Goal: Transaction & Acquisition: Purchase product/service

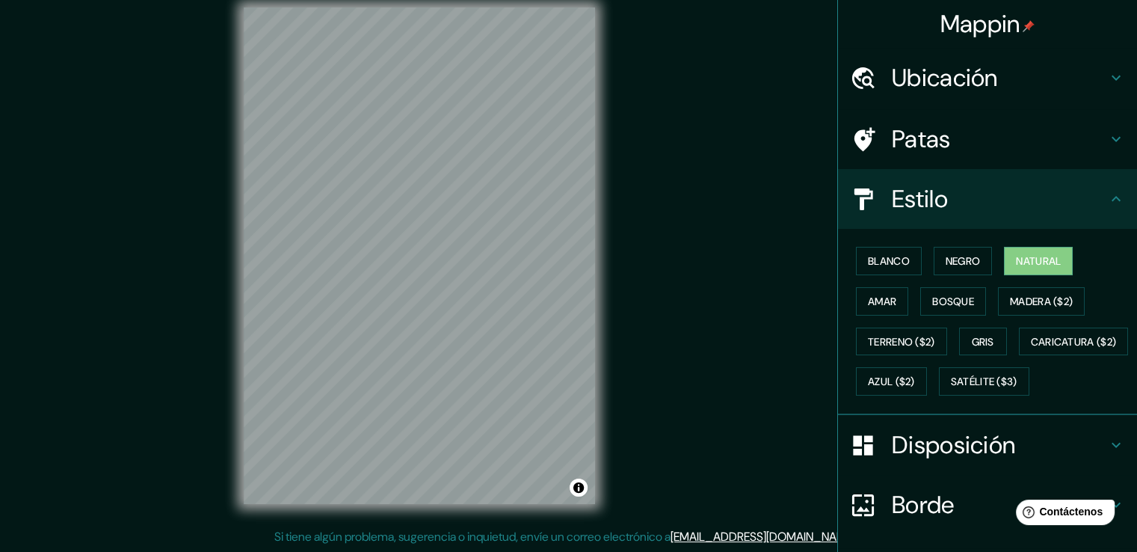
click at [737, 199] on div "Mappin Ubicación [GEOGRAPHIC_DATA][PERSON_NAME], [GEOGRAPHIC_DATA][PERSON_NAME]…" at bounding box center [568, 268] width 1137 height 568
click at [965, 251] on font "Negro" at bounding box center [963, 260] width 35 height 19
click at [868, 265] on font "Blanco" at bounding box center [889, 260] width 42 height 13
click at [1039, 256] on font "Natural" at bounding box center [1038, 260] width 45 height 13
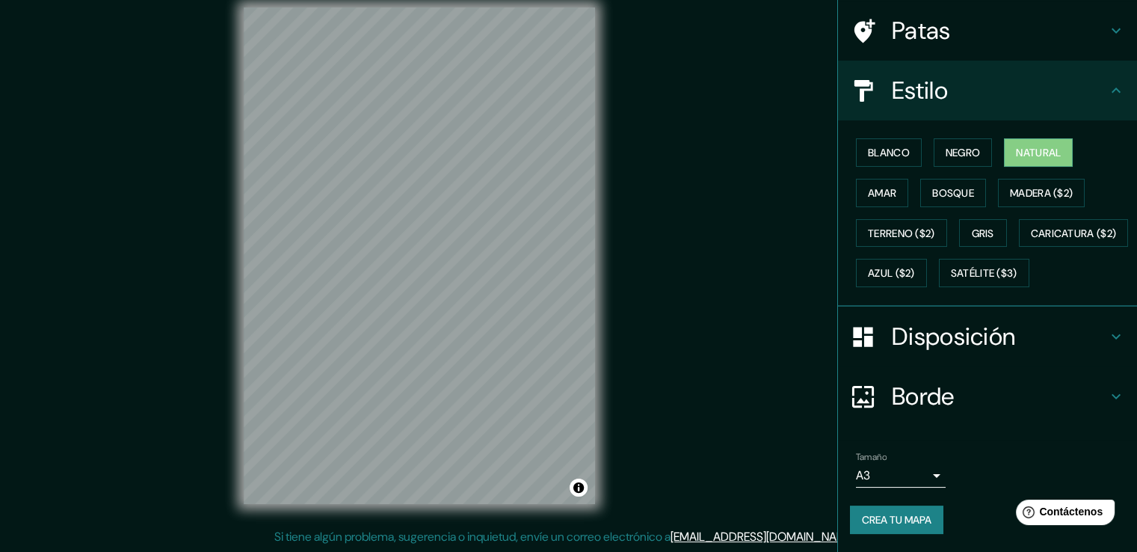
scroll to position [145, 0]
click at [862, 517] on font "Crea tu mapa" at bounding box center [897, 519] width 70 height 13
drag, startPoint x: 595, startPoint y: 160, endPoint x: 176, endPoint y: 252, distance: 429.4
click at [176, 252] on div "Mappin Ubicación [GEOGRAPHIC_DATA][PERSON_NAME], [GEOGRAPHIC_DATA][PERSON_NAME]…" at bounding box center [568, 268] width 1137 height 568
click at [969, 138] on button "Negro" at bounding box center [963, 152] width 59 height 28
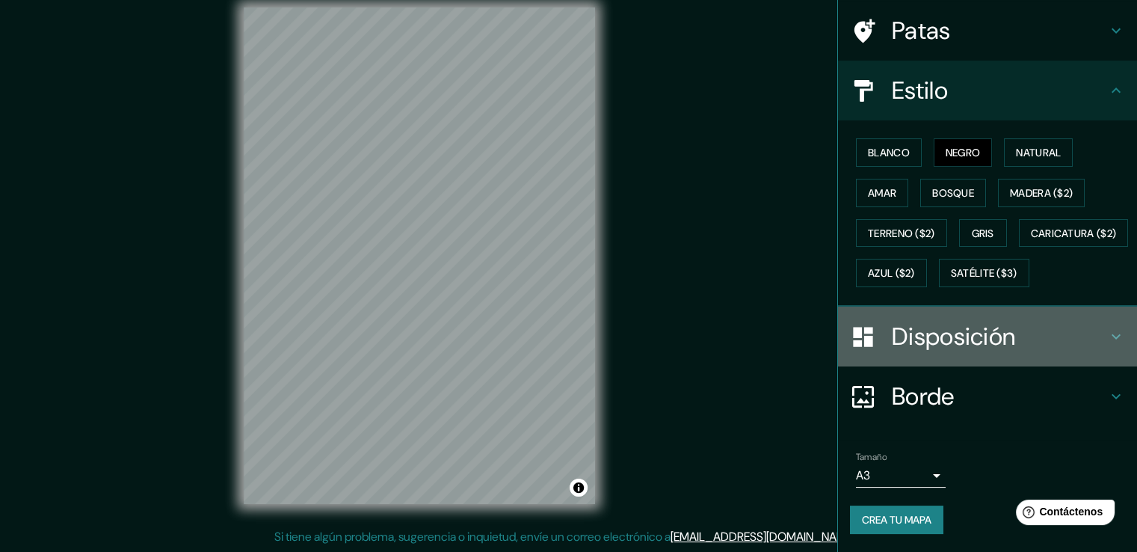
click at [956, 327] on font "Disposición" at bounding box center [953, 336] width 123 height 31
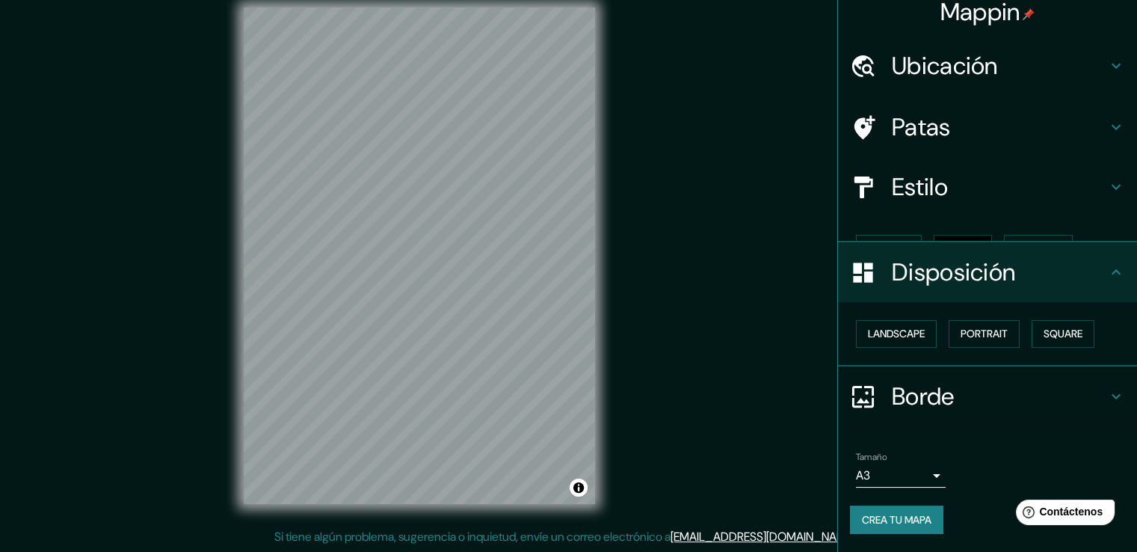
scroll to position [0, 0]
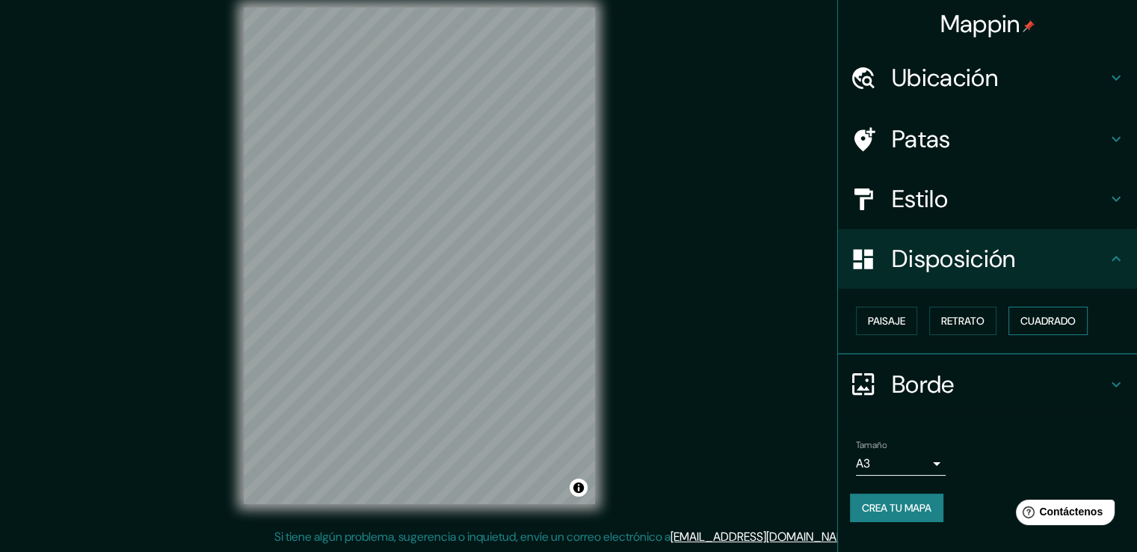
click at [1050, 324] on font "Cuadrado" at bounding box center [1048, 320] width 55 height 13
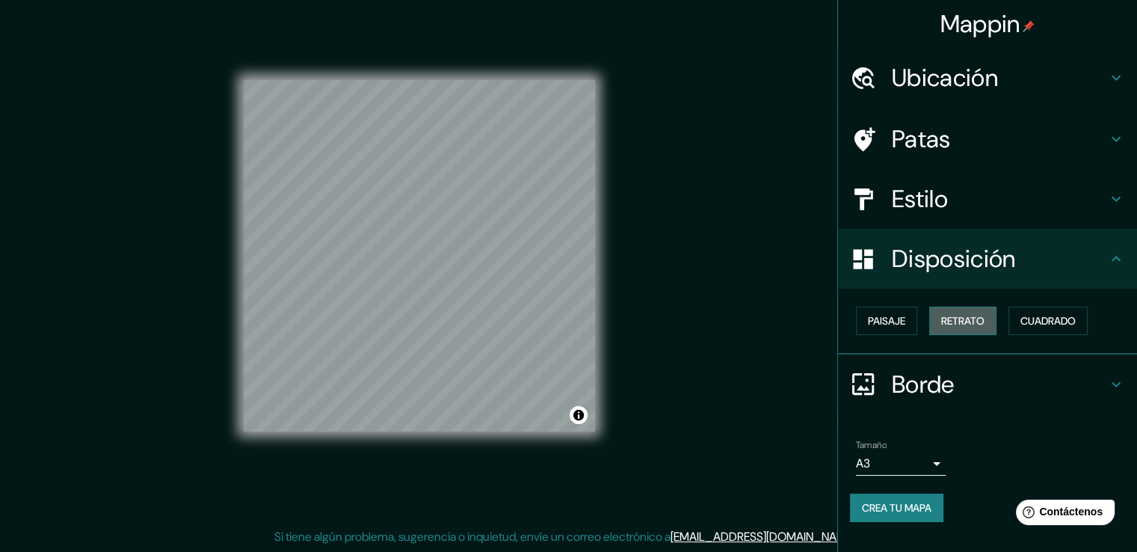
click at [985, 318] on font "Retrato" at bounding box center [962, 320] width 43 height 13
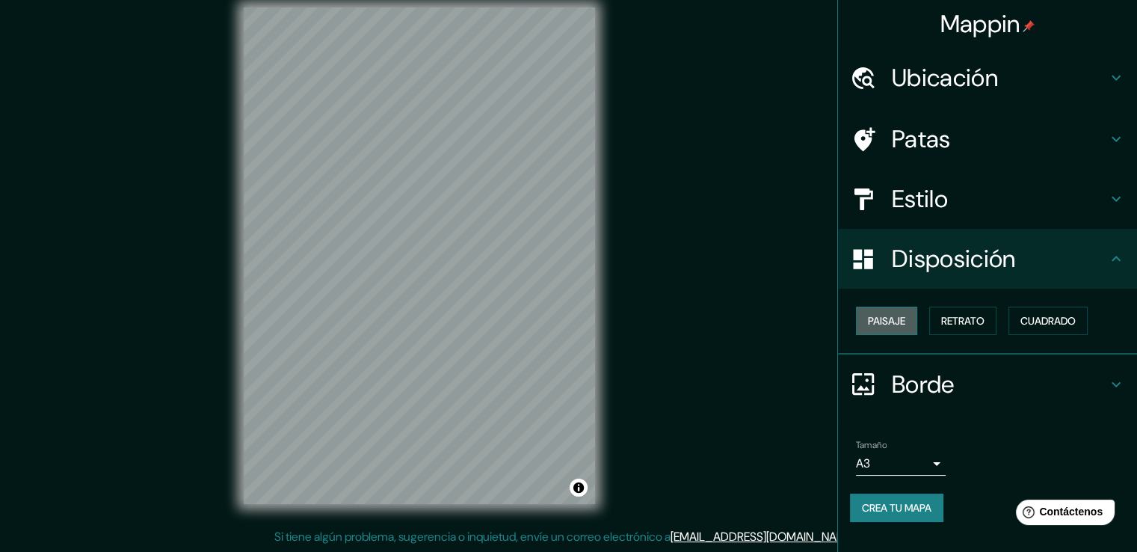
click at [895, 319] on font "Paisaje" at bounding box center [886, 320] width 37 height 13
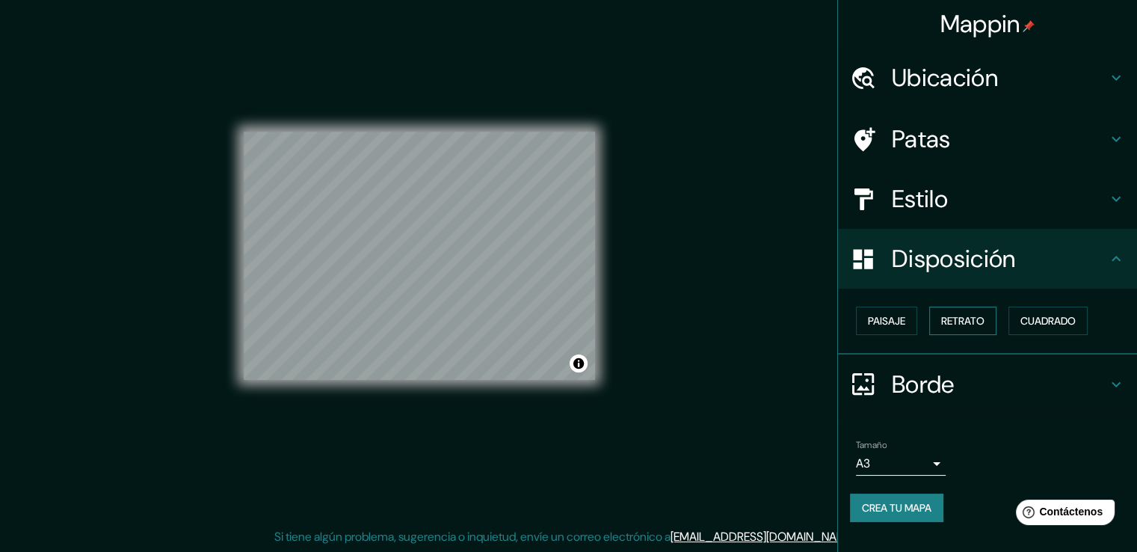
click at [950, 330] on button "Retrato" at bounding box center [962, 321] width 67 height 28
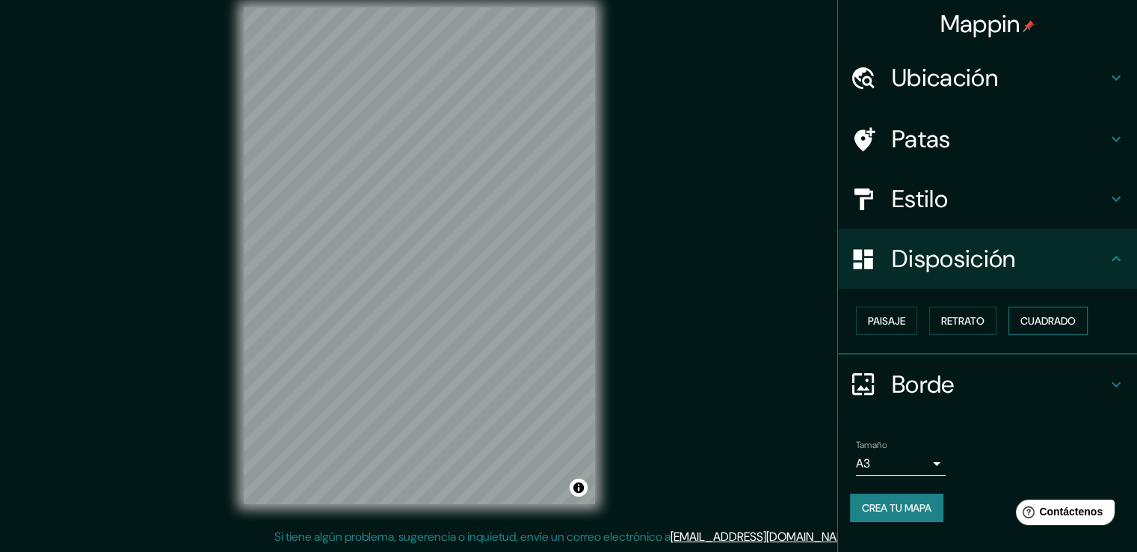
click at [1038, 316] on font "Cuadrado" at bounding box center [1048, 320] width 55 height 13
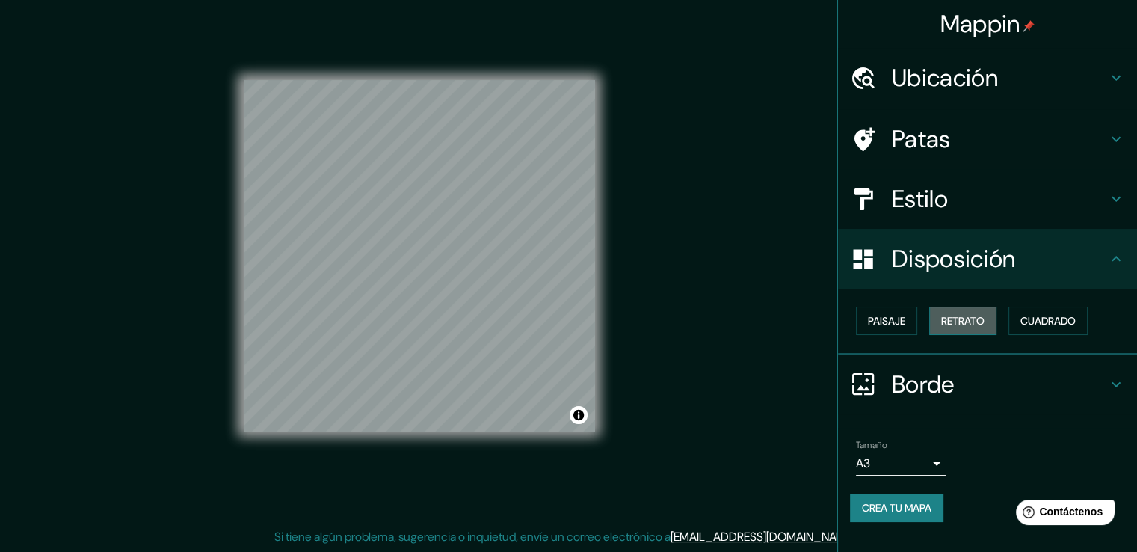
click at [979, 322] on font "Retrato" at bounding box center [962, 320] width 43 height 13
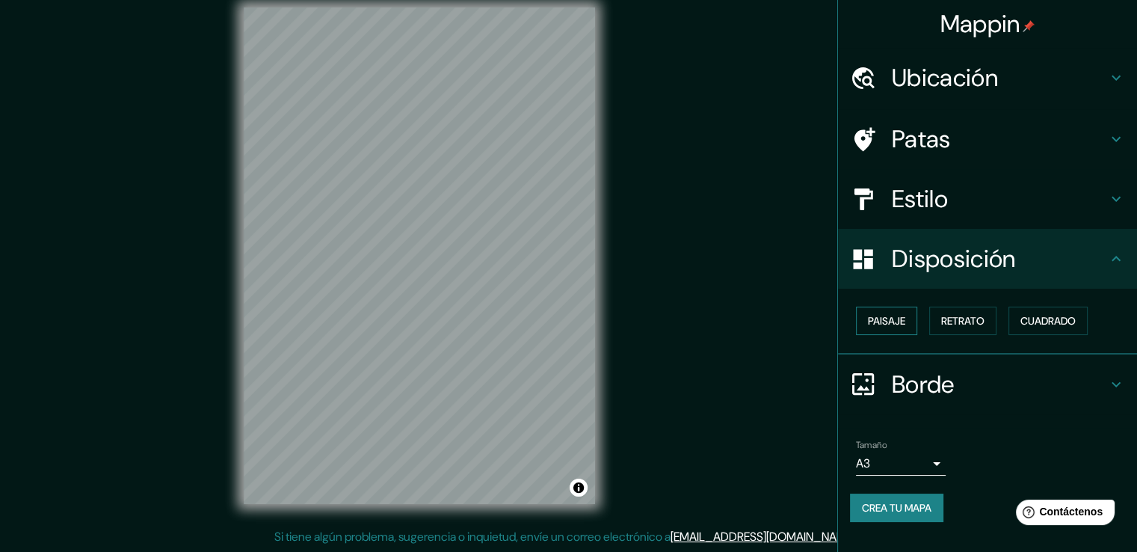
click at [908, 319] on button "Paisaje" at bounding box center [886, 321] width 61 height 28
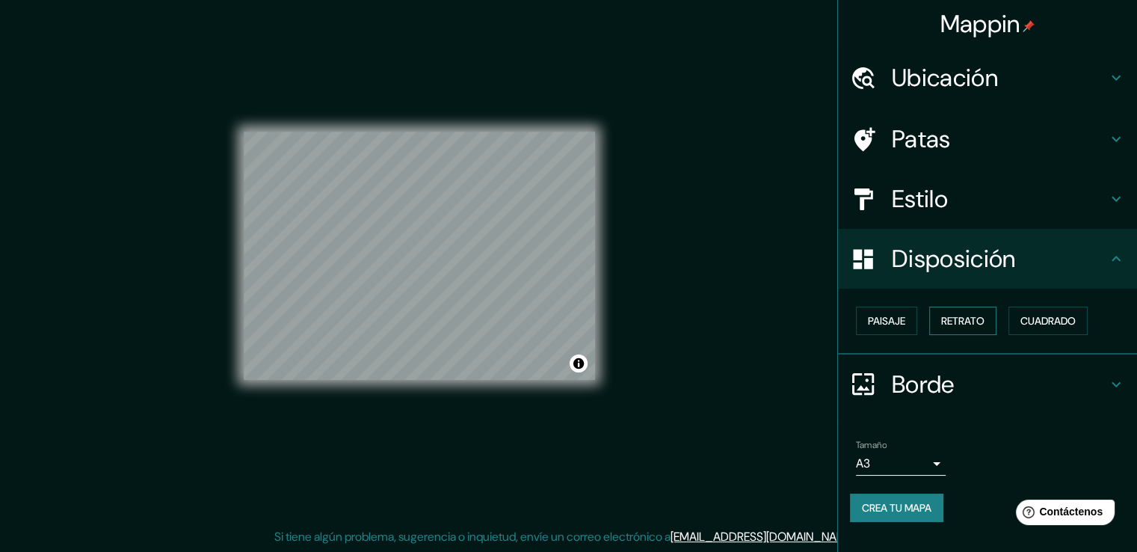
click at [954, 321] on font "Retrato" at bounding box center [962, 320] width 43 height 13
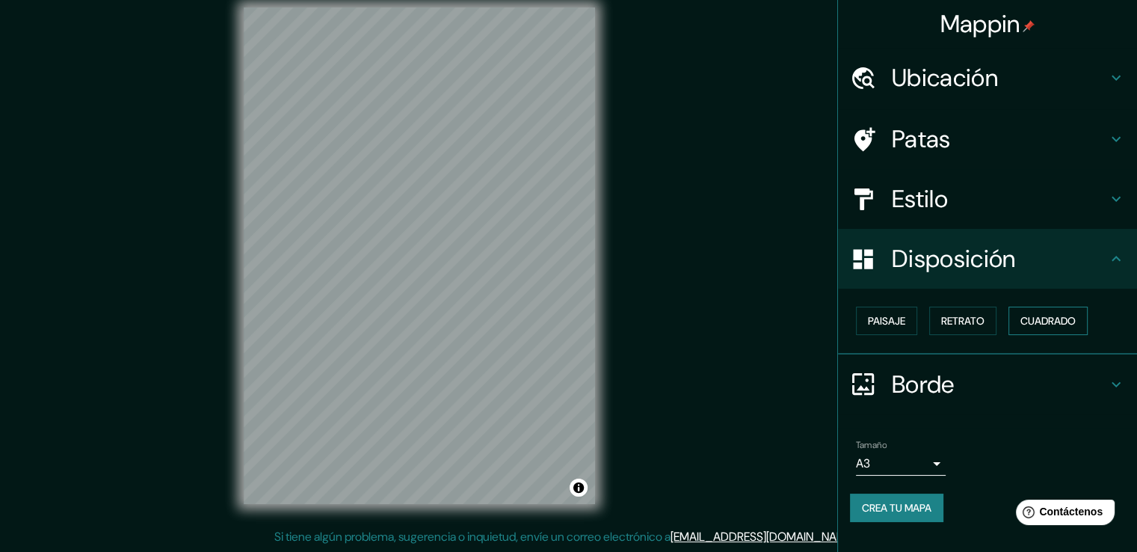
click at [1033, 316] on font "Cuadrado" at bounding box center [1048, 320] width 55 height 13
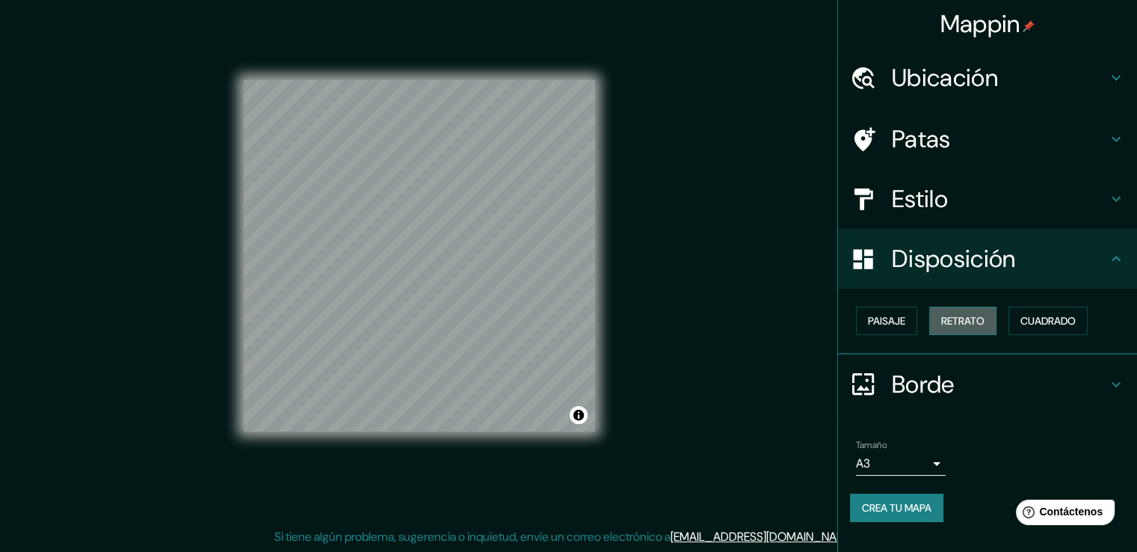
click at [969, 324] on font "Retrato" at bounding box center [962, 320] width 43 height 13
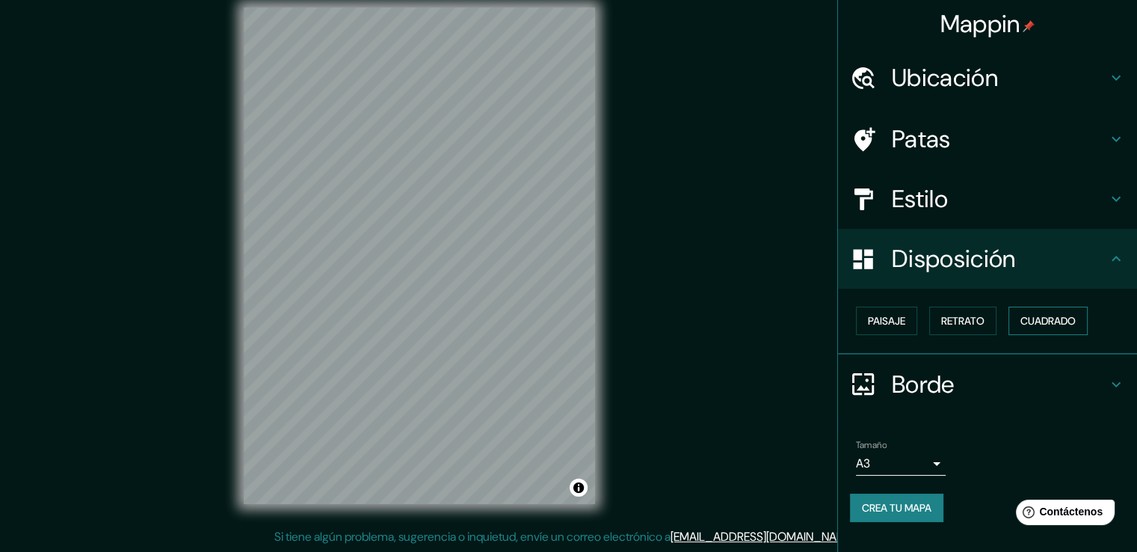
click at [1021, 318] on button "Cuadrado" at bounding box center [1048, 321] width 79 height 28
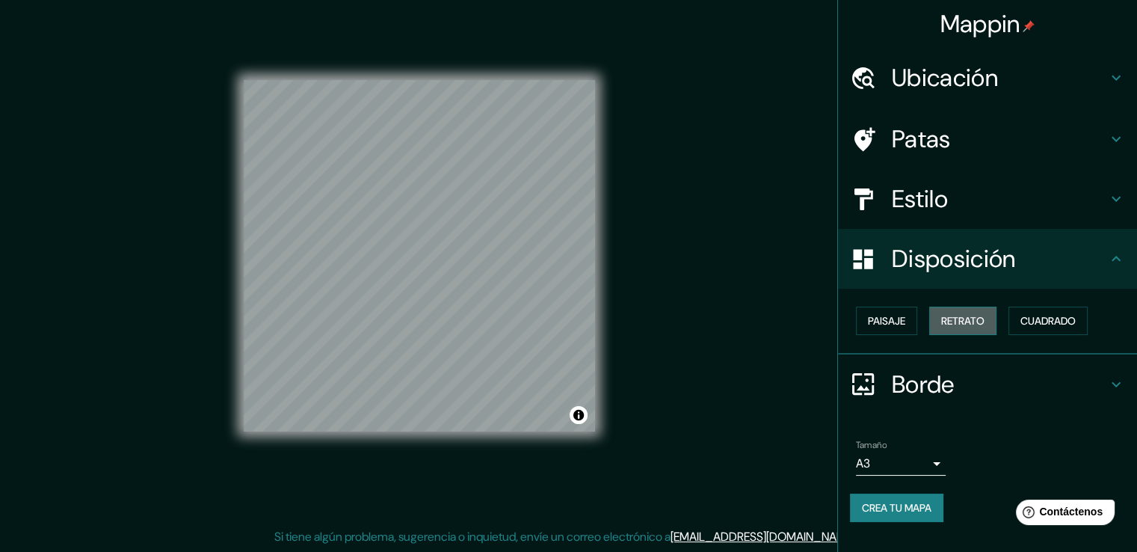
click at [962, 312] on font "Retrato" at bounding box center [962, 320] width 43 height 19
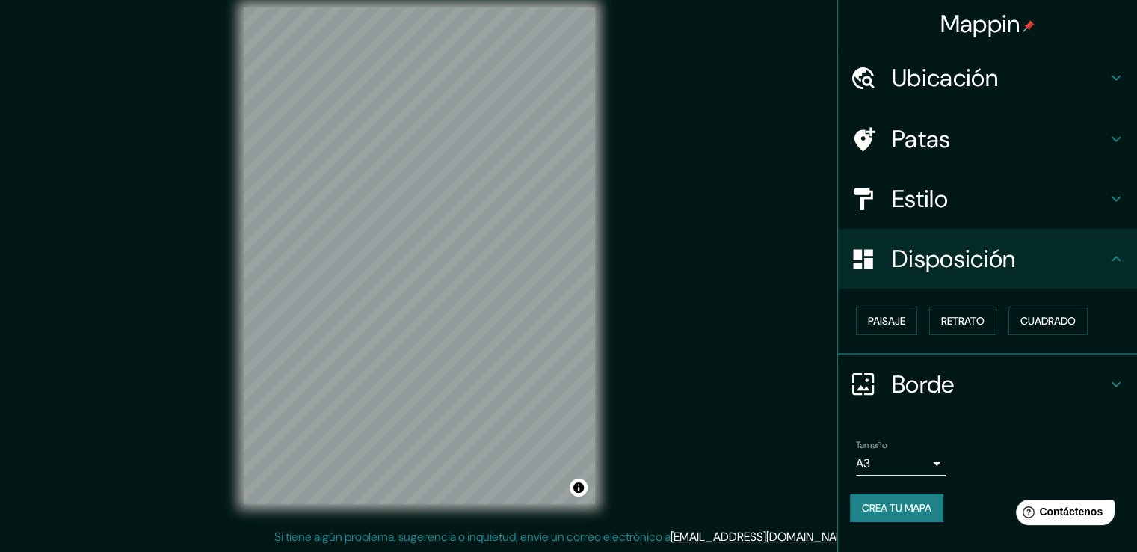
click at [1059, 191] on h4 "Estilo" at bounding box center [999, 199] width 215 height 30
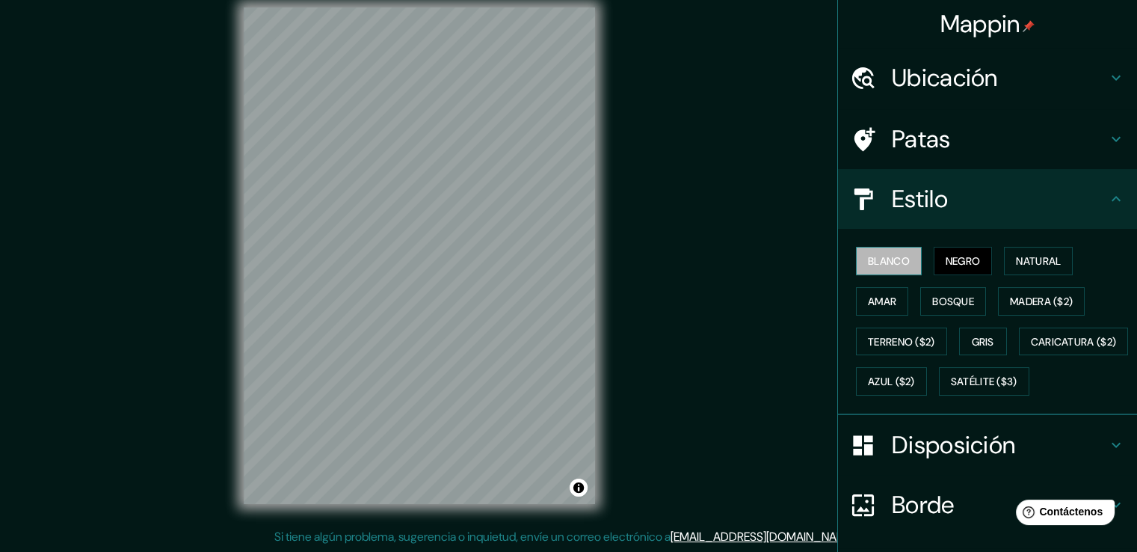
click at [896, 262] on font "Blanco" at bounding box center [889, 260] width 42 height 13
click at [946, 259] on font "Negro" at bounding box center [963, 260] width 35 height 13
click at [1016, 252] on font "Natural" at bounding box center [1038, 260] width 45 height 19
click at [970, 255] on font "Negro" at bounding box center [963, 260] width 35 height 13
click at [868, 303] on font "Amar" at bounding box center [882, 301] width 28 height 13
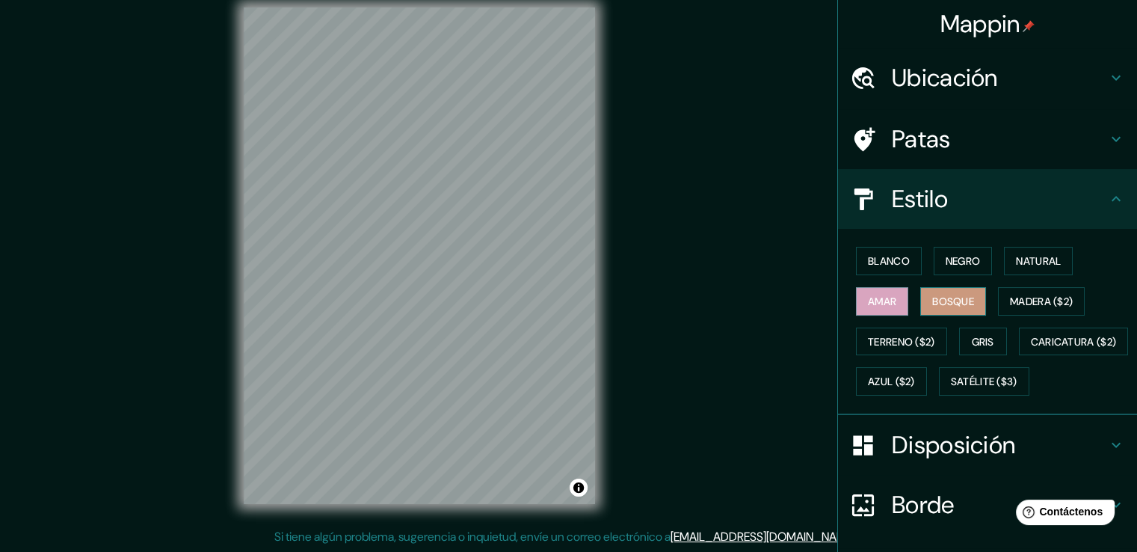
click at [921, 296] on button "Bosque" at bounding box center [953, 301] width 66 height 28
click at [1026, 301] on font "Madera ($2)" at bounding box center [1041, 301] width 63 height 13
click at [936, 298] on font "Bosque" at bounding box center [953, 301] width 42 height 13
click at [1030, 301] on font "Madera ($2)" at bounding box center [1041, 301] width 63 height 13
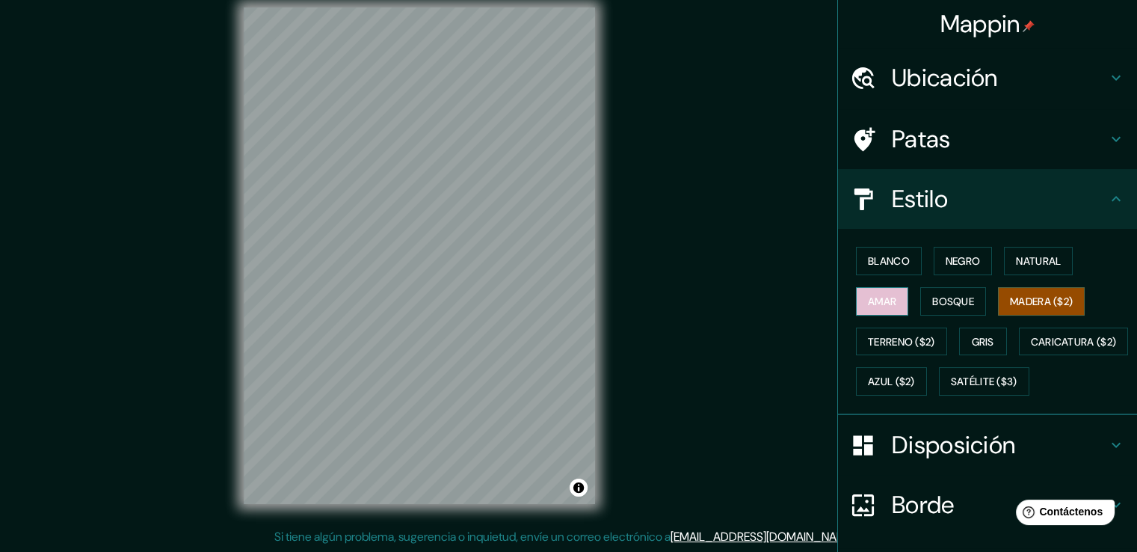
click at [868, 302] on font "Amar" at bounding box center [882, 301] width 28 height 13
click at [301, 287] on div at bounding box center [302, 290] width 12 height 12
click at [392, 286] on div at bounding box center [398, 290] width 12 height 12
click at [389, 286] on div at bounding box center [390, 288] width 12 height 12
click at [401, 268] on div at bounding box center [399, 271] width 12 height 12
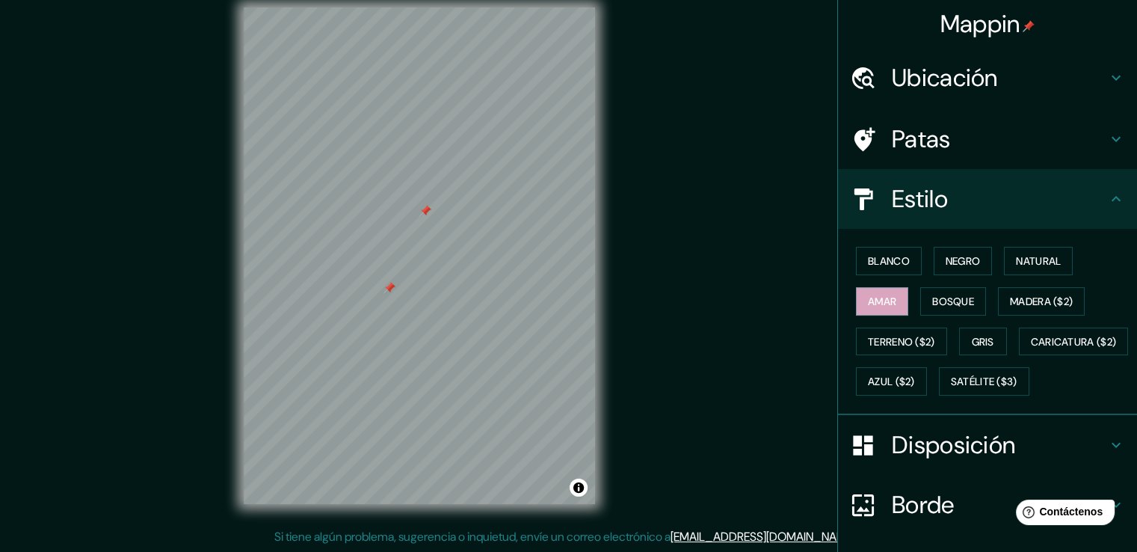
click at [393, 285] on div at bounding box center [390, 288] width 12 height 12
click at [426, 209] on div at bounding box center [425, 211] width 12 height 12
click at [389, 157] on div at bounding box center [387, 162] width 12 height 12
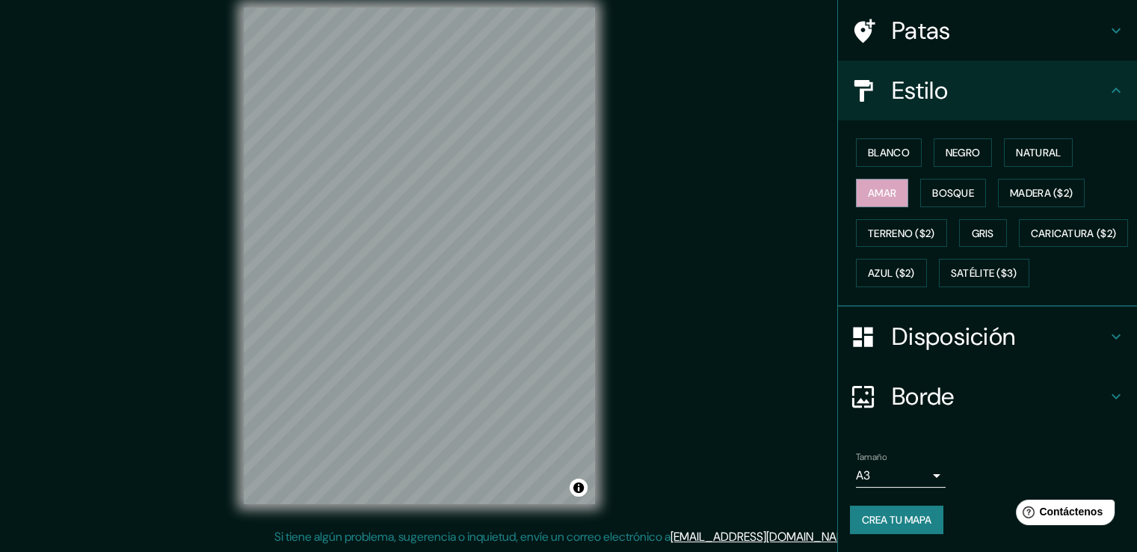
click at [939, 333] on font "Disposición" at bounding box center [953, 336] width 123 height 31
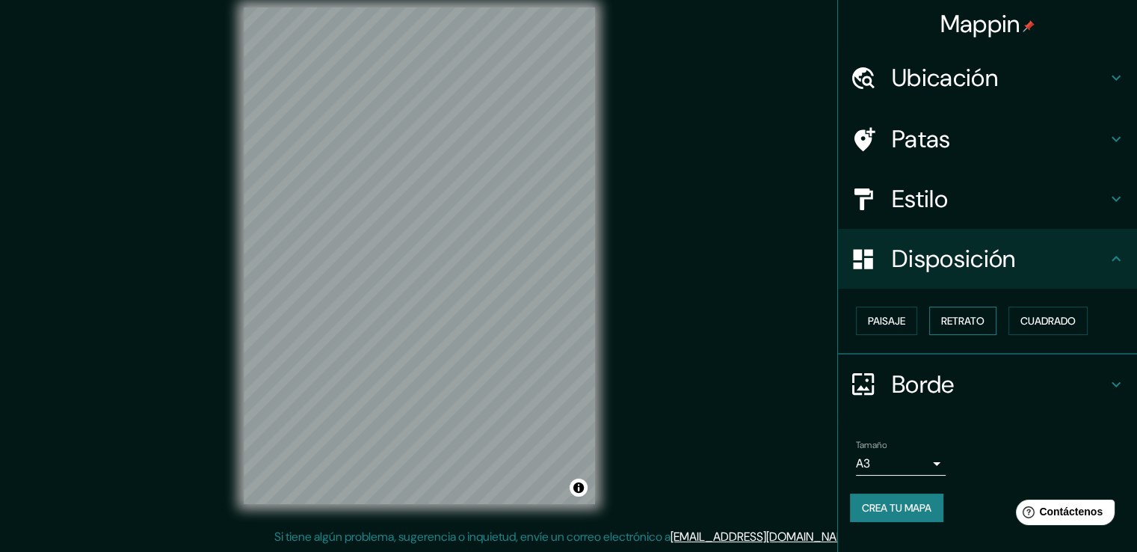
click at [950, 315] on font "Retrato" at bounding box center [962, 320] width 43 height 13
click at [951, 315] on font "Retrato" at bounding box center [962, 320] width 43 height 13
click at [951, 321] on font "Retrato" at bounding box center [962, 320] width 43 height 13
click at [869, 322] on font "Paisaje" at bounding box center [886, 320] width 37 height 13
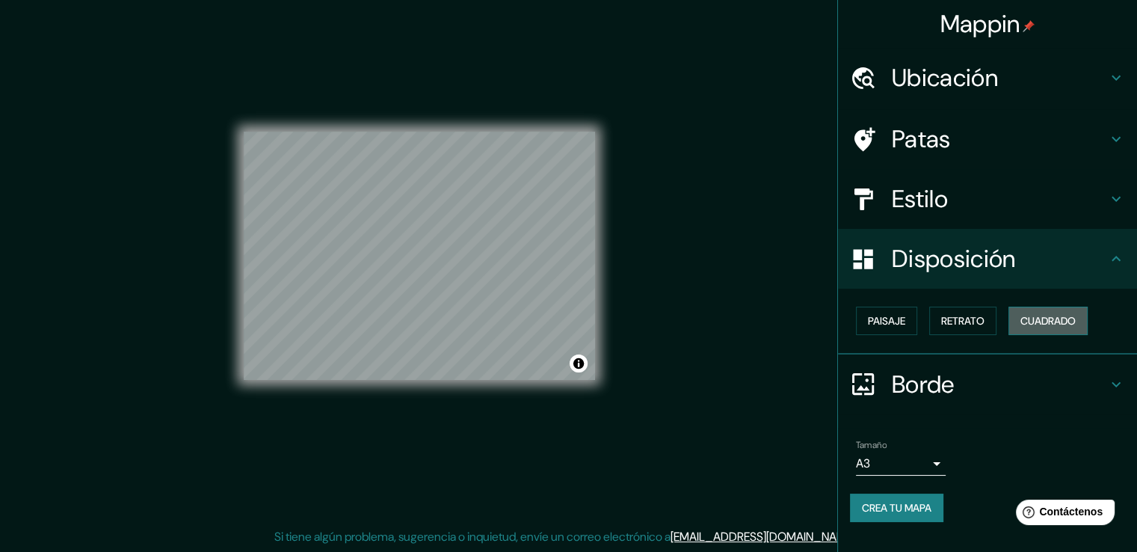
click at [1070, 324] on font "Cuadrado" at bounding box center [1048, 320] width 55 height 13
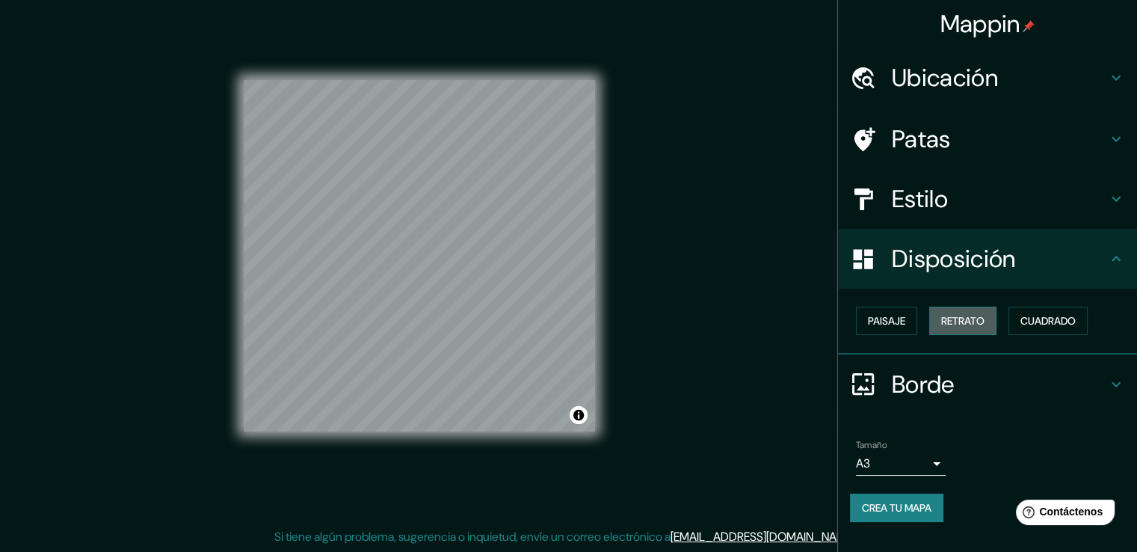
click at [968, 318] on font "Retrato" at bounding box center [962, 320] width 43 height 13
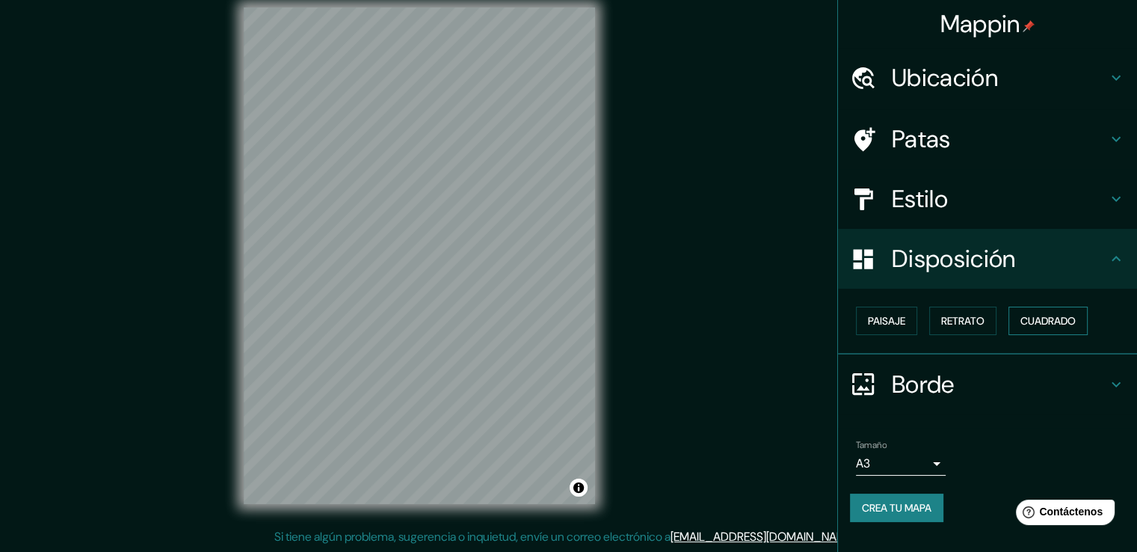
click at [1066, 314] on font "Cuadrado" at bounding box center [1048, 320] width 55 height 13
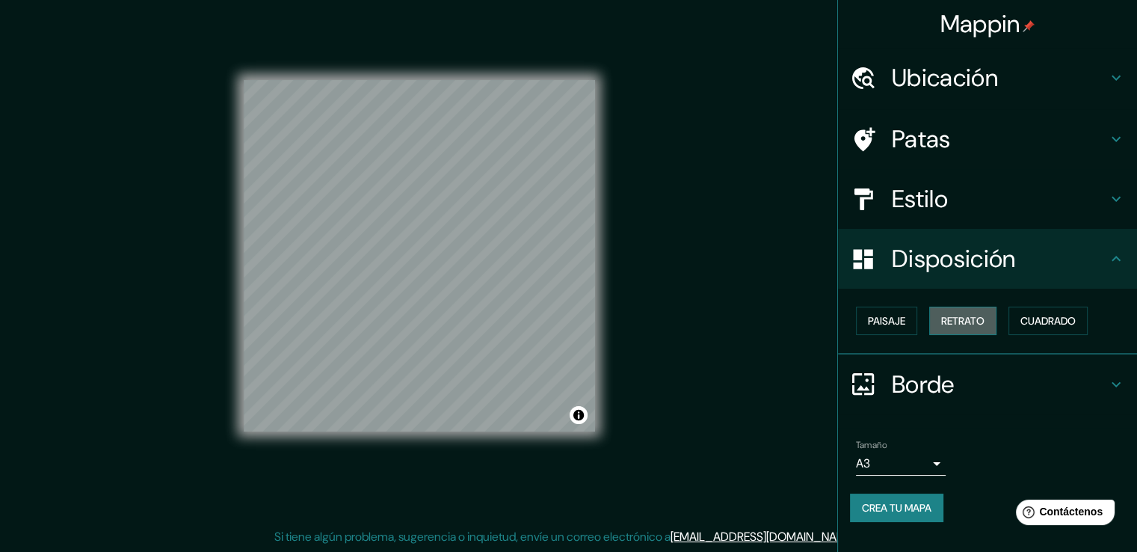
click at [968, 327] on font "Retrato" at bounding box center [962, 320] width 43 height 19
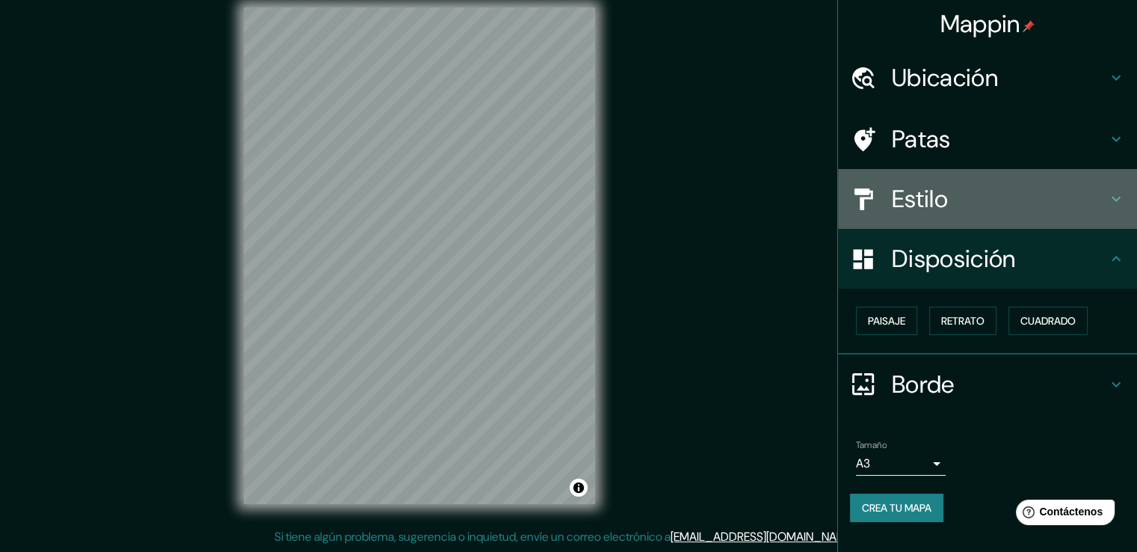
click at [975, 200] on h4 "Estilo" at bounding box center [999, 199] width 215 height 30
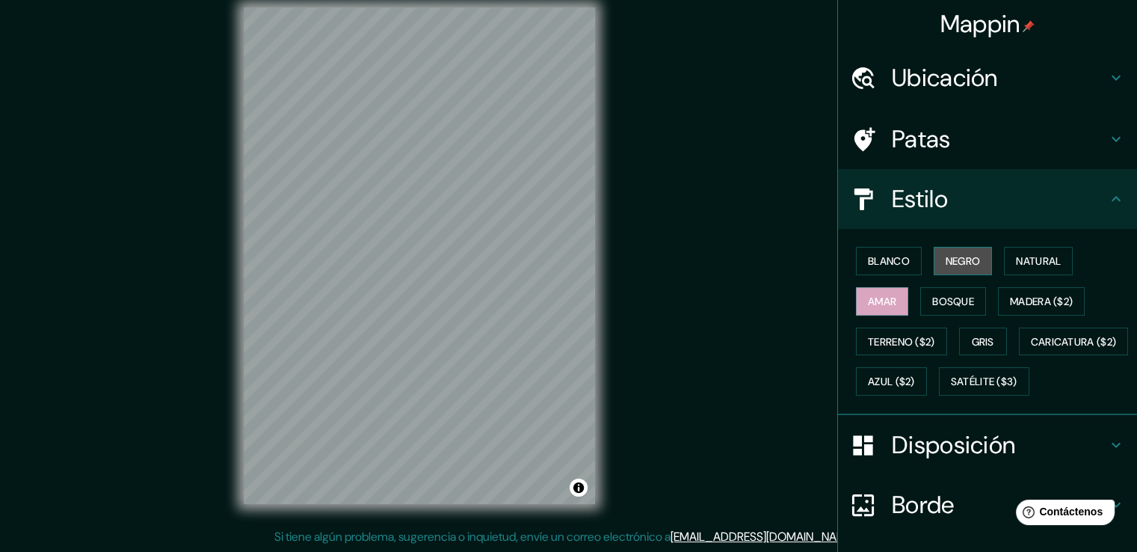
click at [954, 263] on font "Negro" at bounding box center [963, 260] width 35 height 13
click at [870, 265] on font "Blanco" at bounding box center [889, 260] width 42 height 13
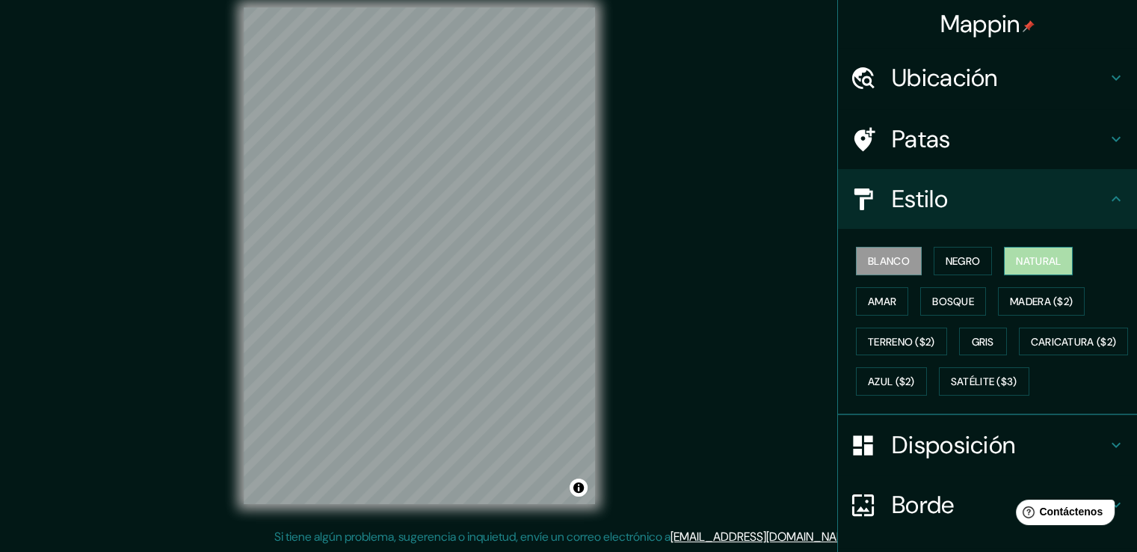
click at [1042, 258] on font "Natural" at bounding box center [1038, 260] width 45 height 13
